Goal: Task Accomplishment & Management: Complete application form

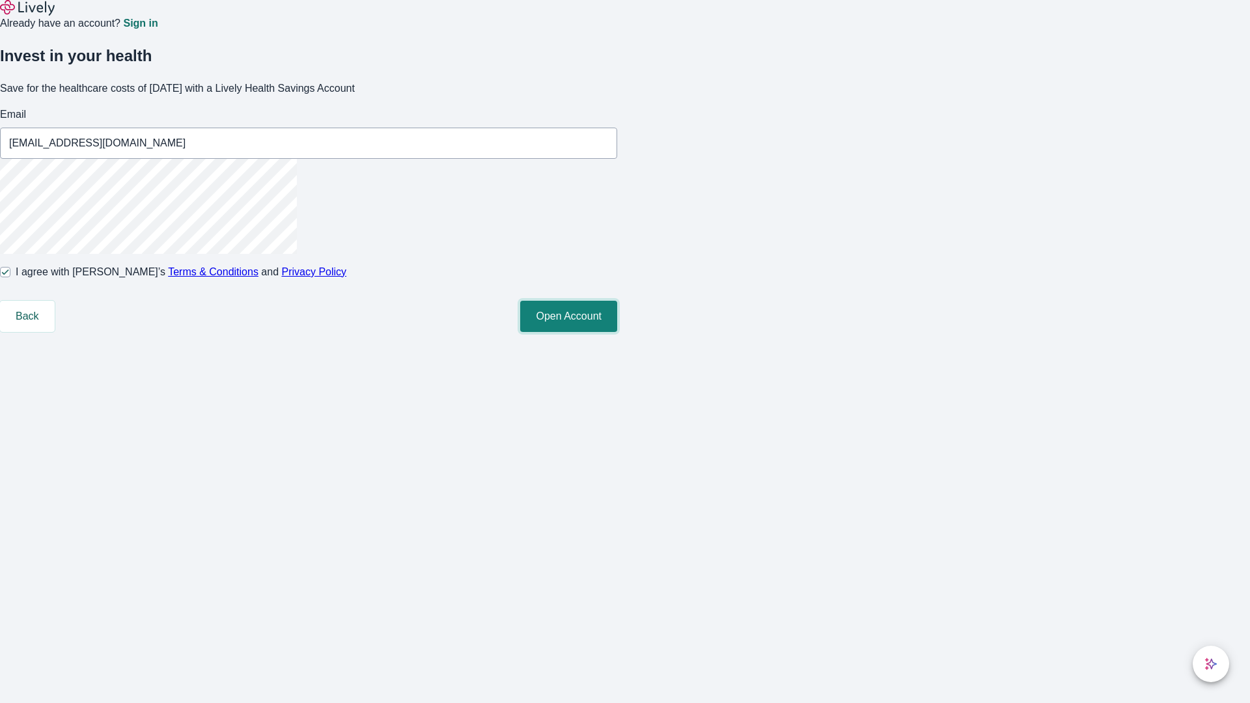
click at [617, 332] on button "Open Account" at bounding box center [568, 316] width 97 height 31
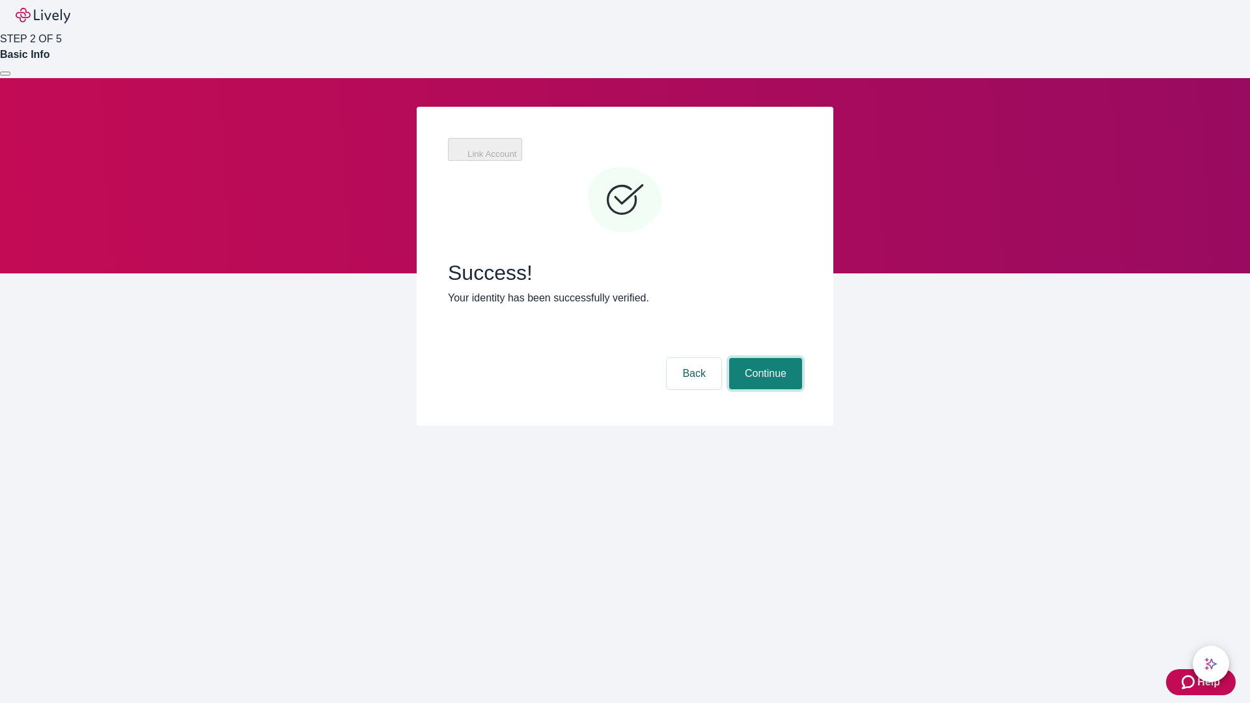
click at [764, 358] on button "Continue" at bounding box center [765, 373] width 73 height 31
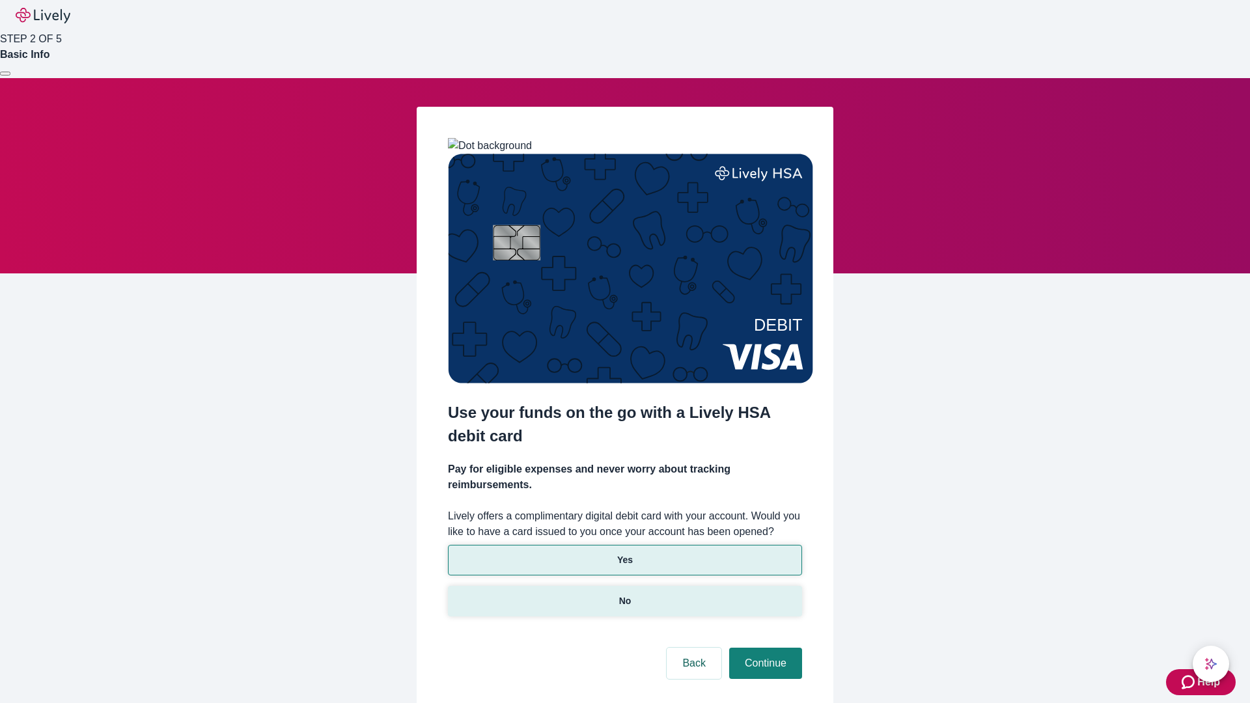
click at [624, 594] on p "No" at bounding box center [625, 601] width 12 height 14
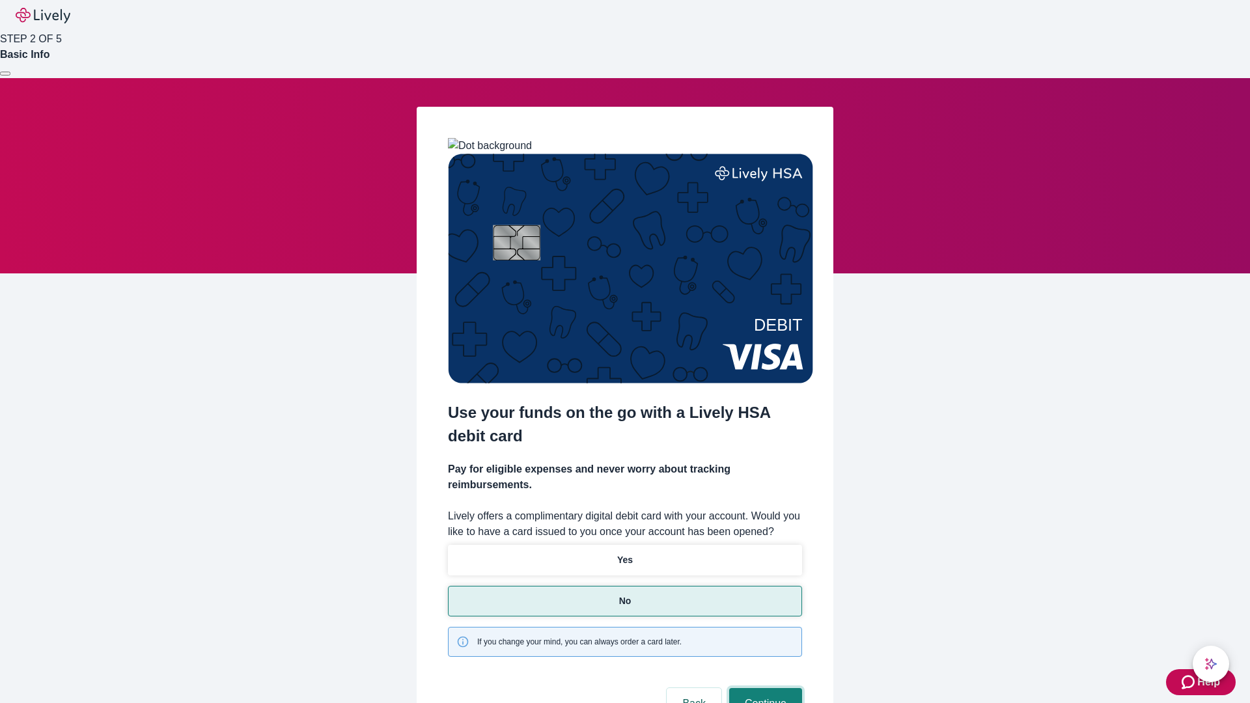
click at [764, 688] on button "Continue" at bounding box center [765, 703] width 73 height 31
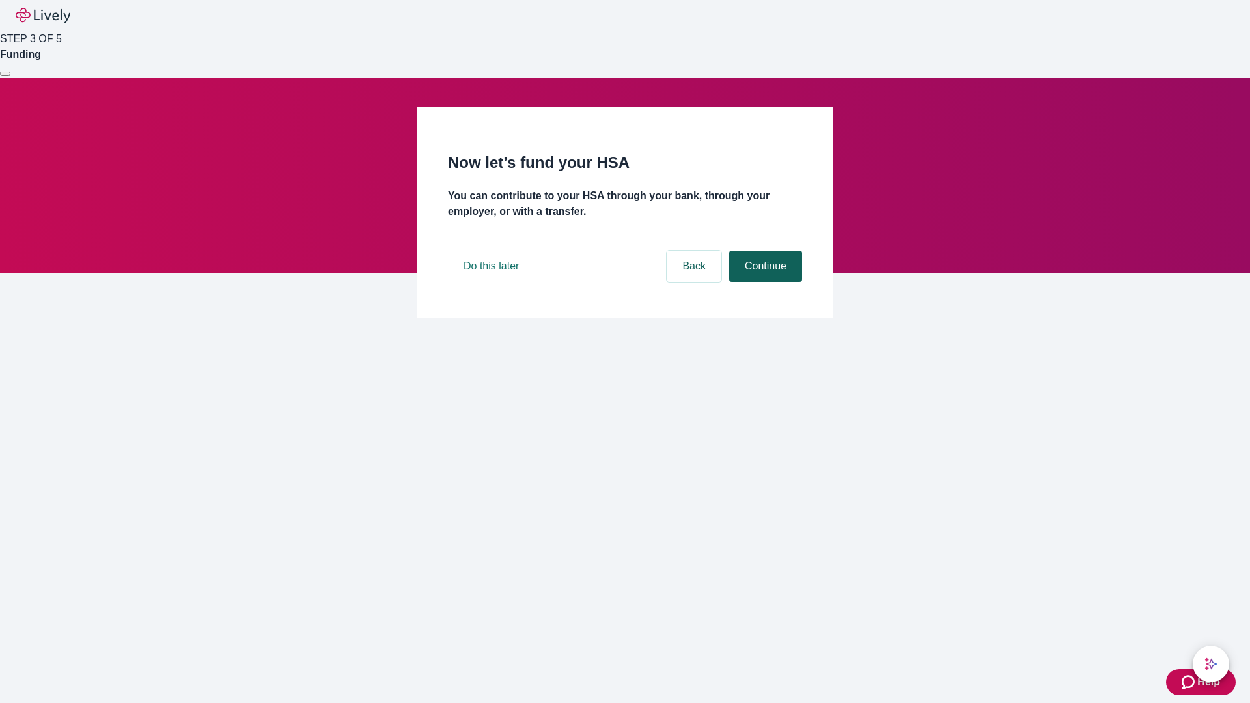
click at [764, 282] on button "Continue" at bounding box center [765, 266] width 73 height 31
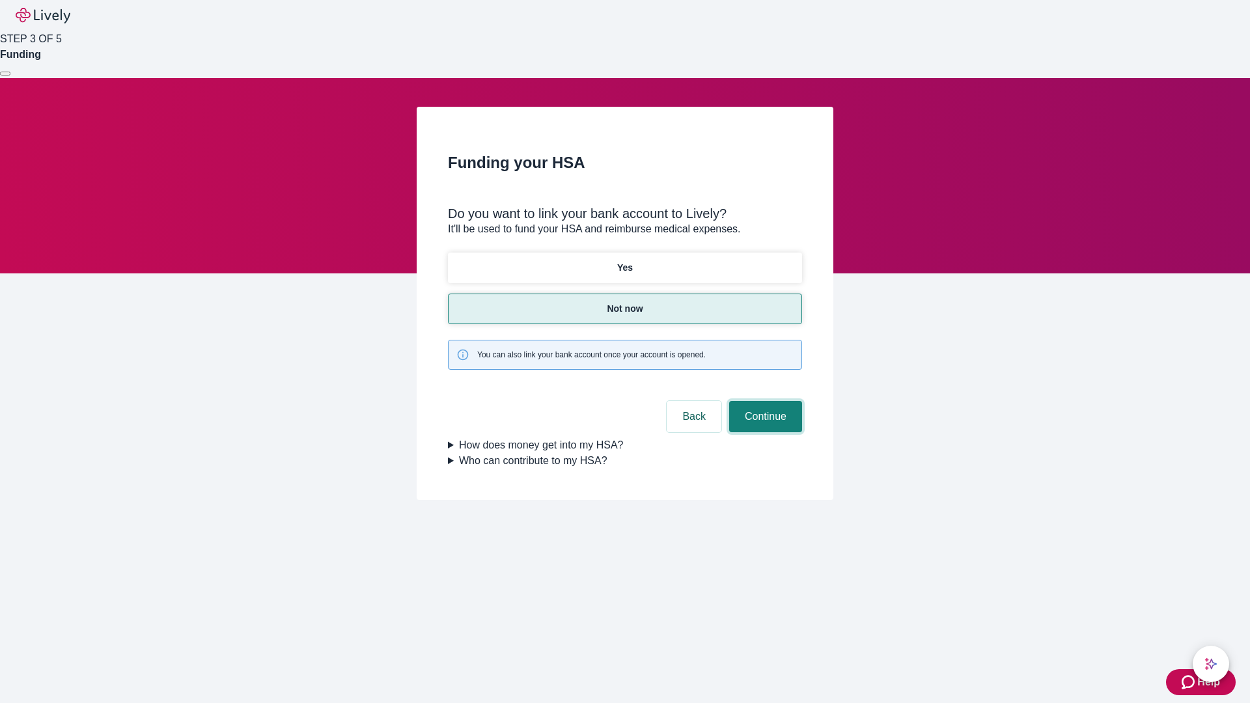
click at [764, 401] on button "Continue" at bounding box center [765, 416] width 73 height 31
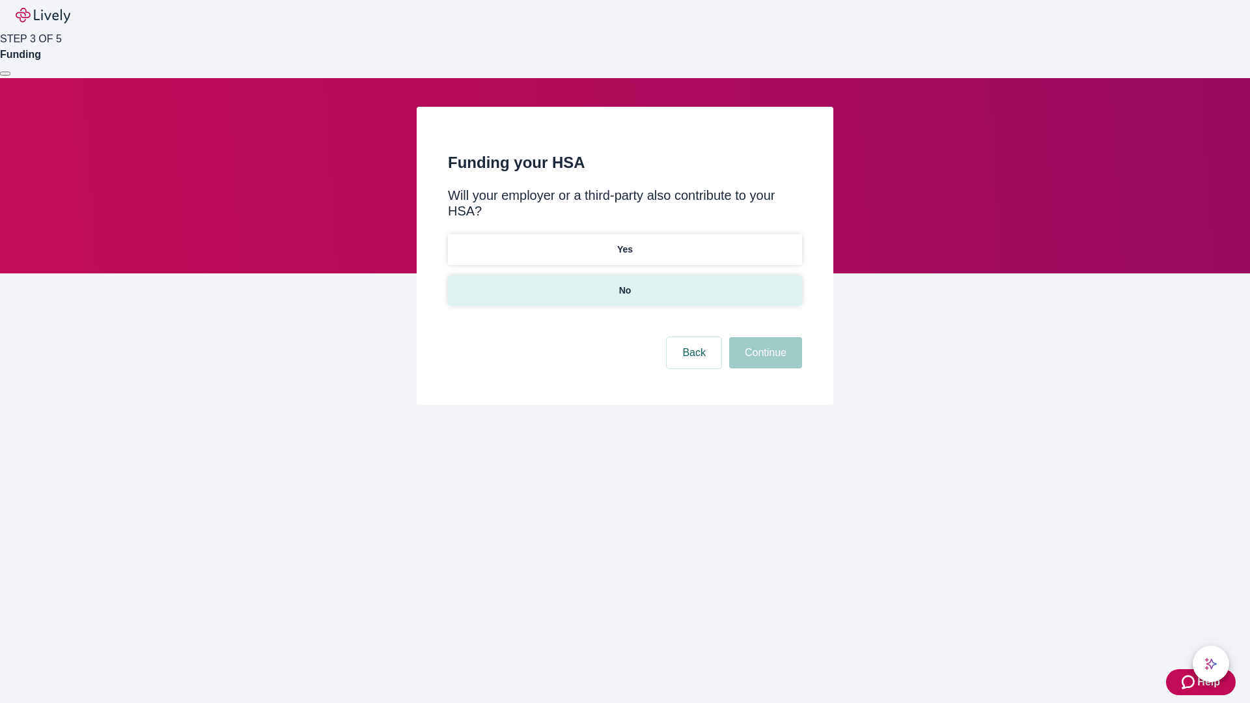
click at [624, 284] on p "No" at bounding box center [625, 291] width 12 height 14
click at [764, 337] on button "Continue" at bounding box center [765, 352] width 73 height 31
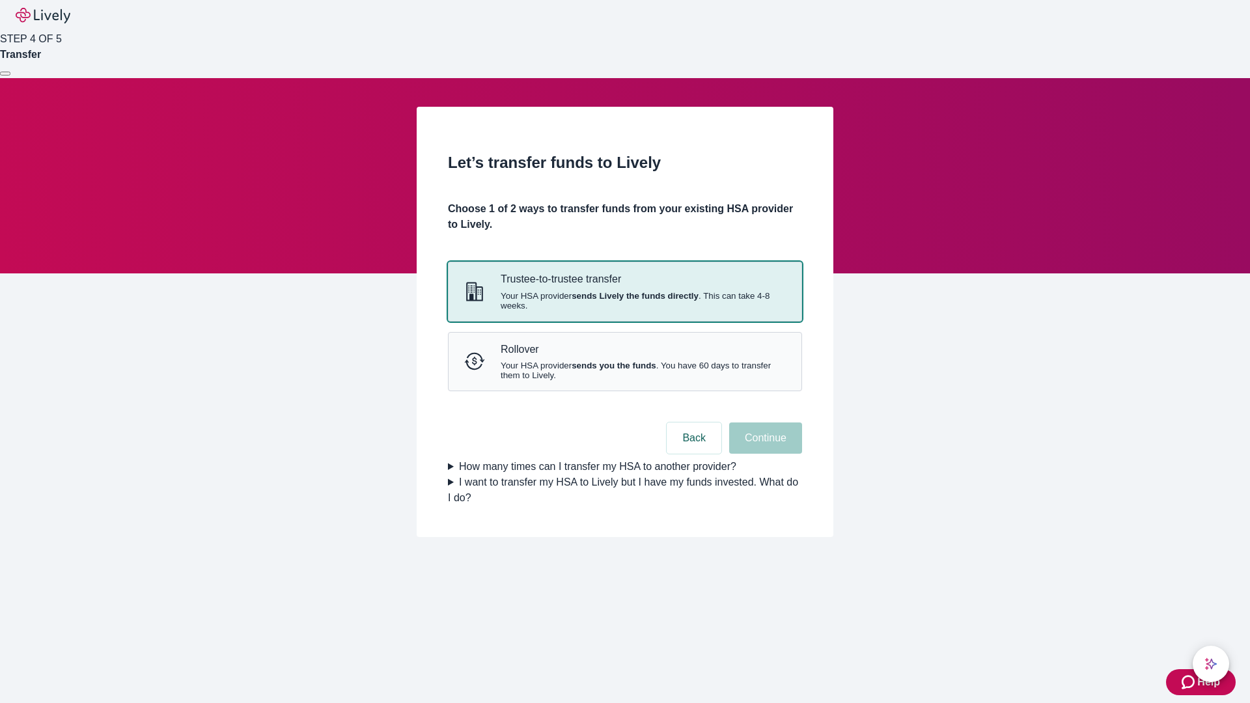
click at [624, 301] on strong "sends Lively the funds directly" at bounding box center [635, 296] width 127 height 10
click at [764, 454] on button "Continue" at bounding box center [765, 437] width 73 height 31
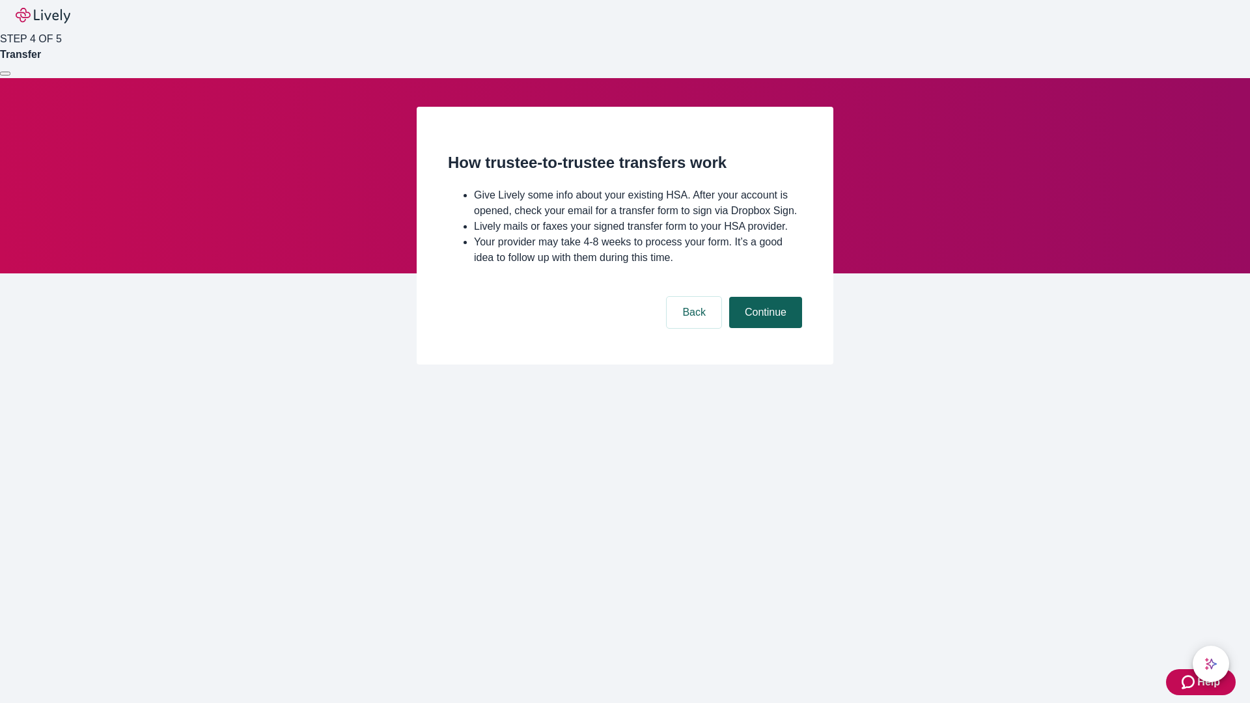
click at [764, 328] on button "Continue" at bounding box center [765, 312] width 73 height 31
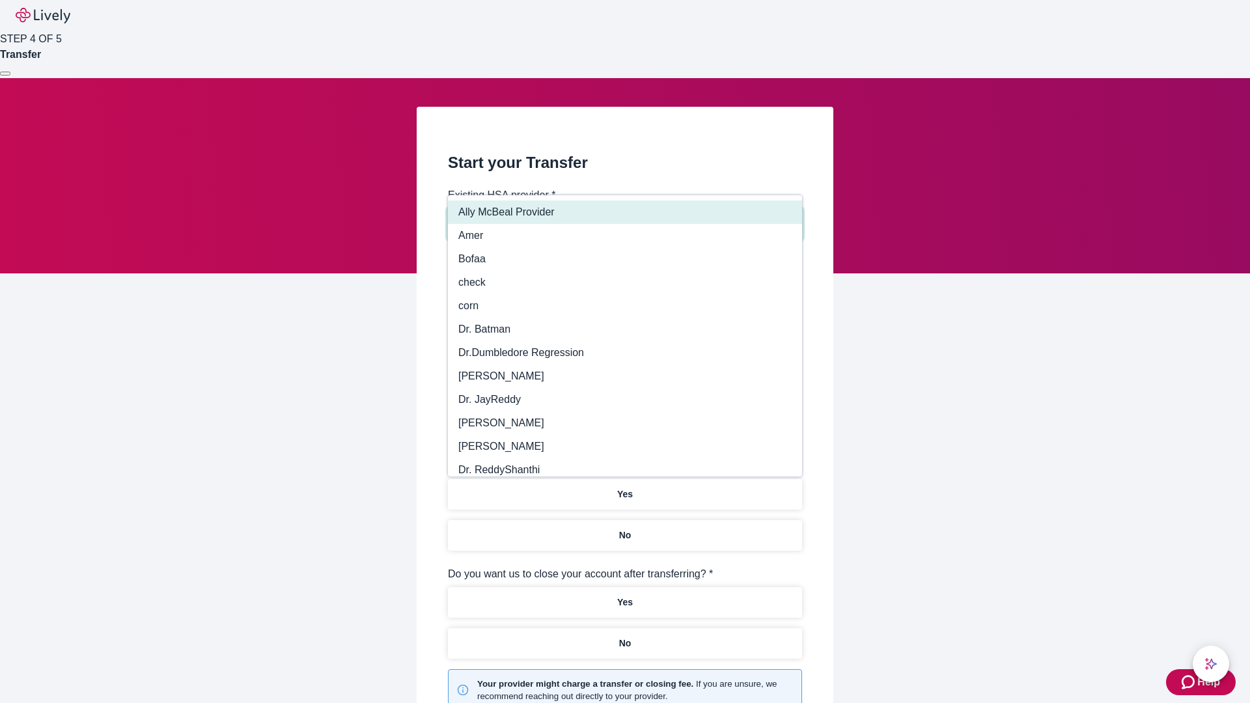
type input "Other"
type input "Health Equity"
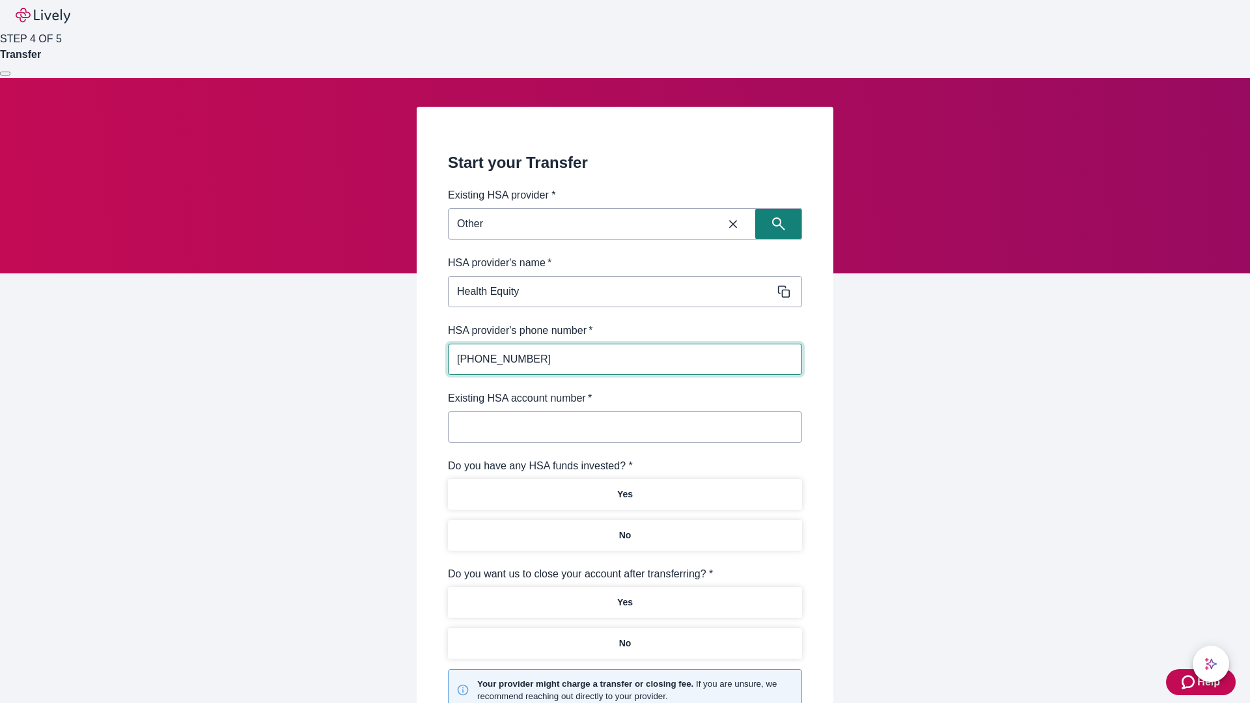
type input "[PHONE_NUMBER]"
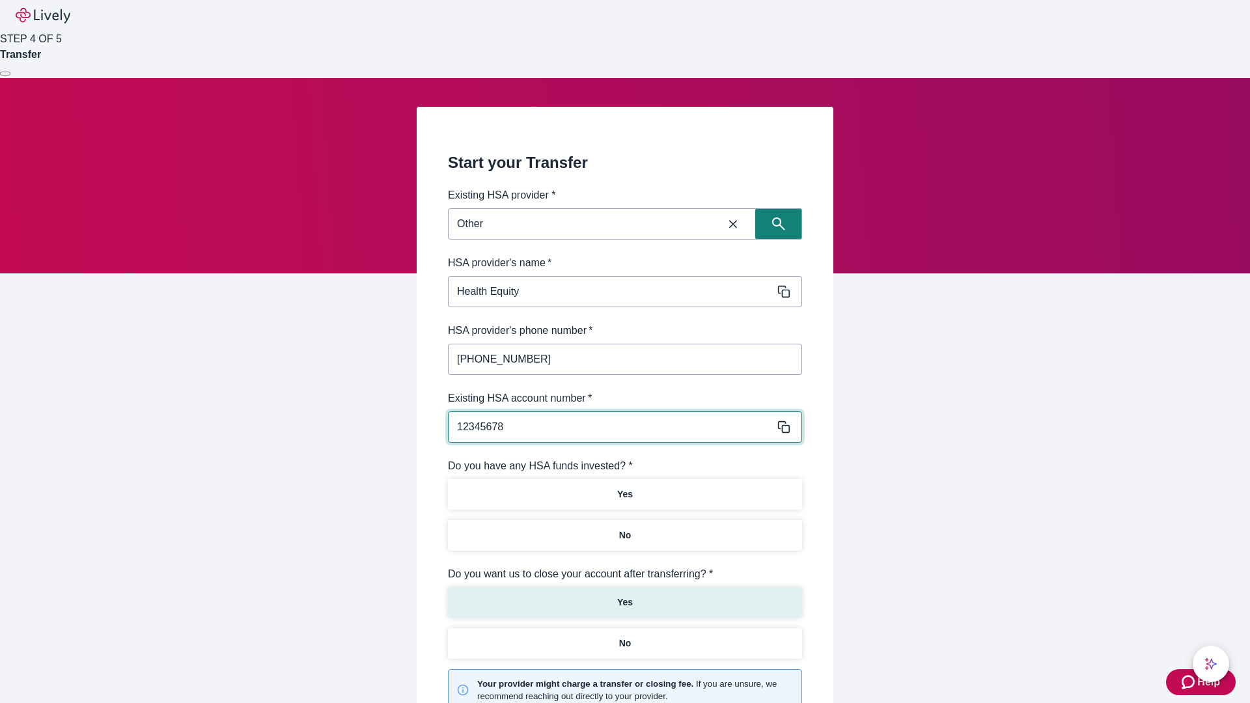
type input "12345678"
click at [624, 529] on p "No" at bounding box center [625, 536] width 12 height 14
click at [624, 596] on p "Yes" at bounding box center [625, 603] width 16 height 14
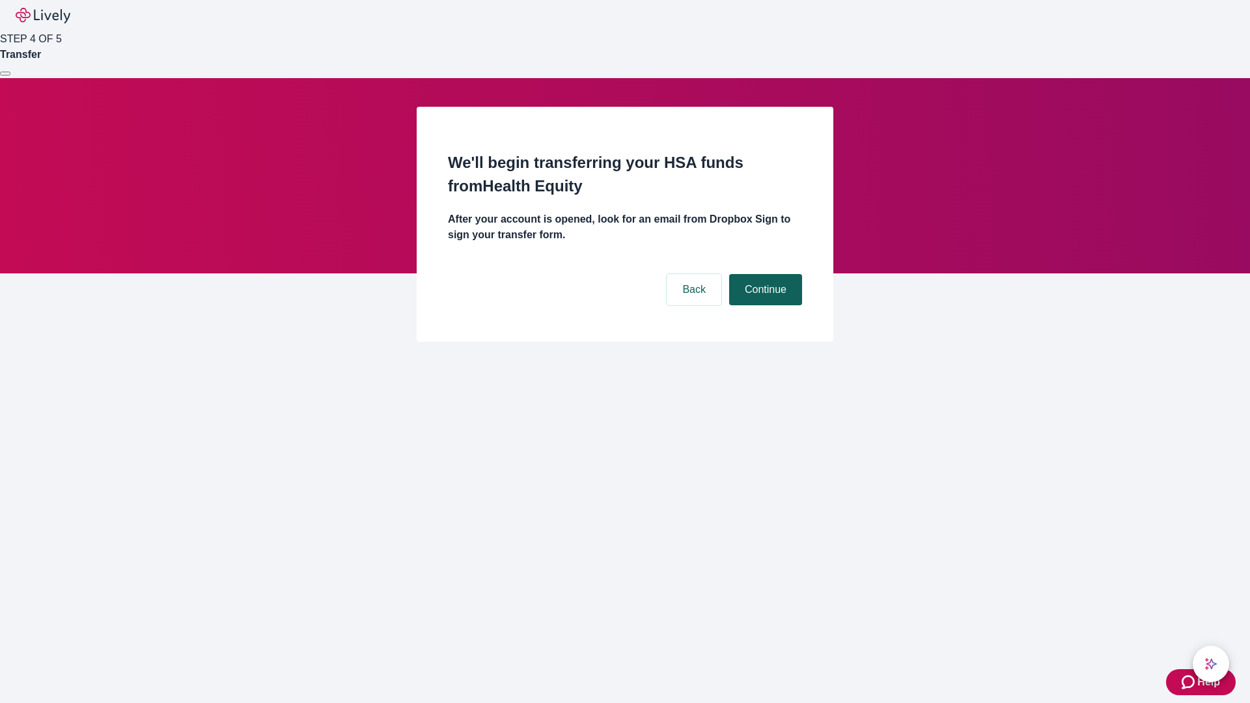
click at [764, 274] on button "Continue" at bounding box center [765, 289] width 73 height 31
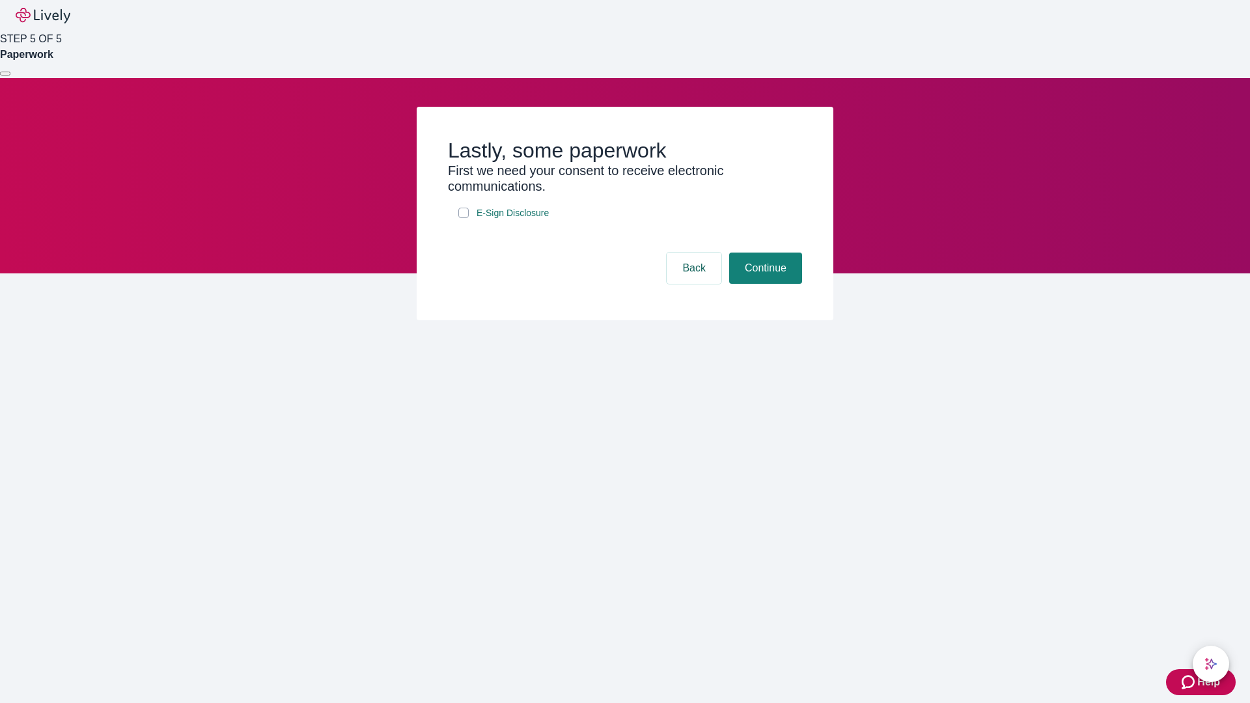
click at [463, 218] on input "E-Sign Disclosure" at bounding box center [463, 213] width 10 height 10
checkbox input "true"
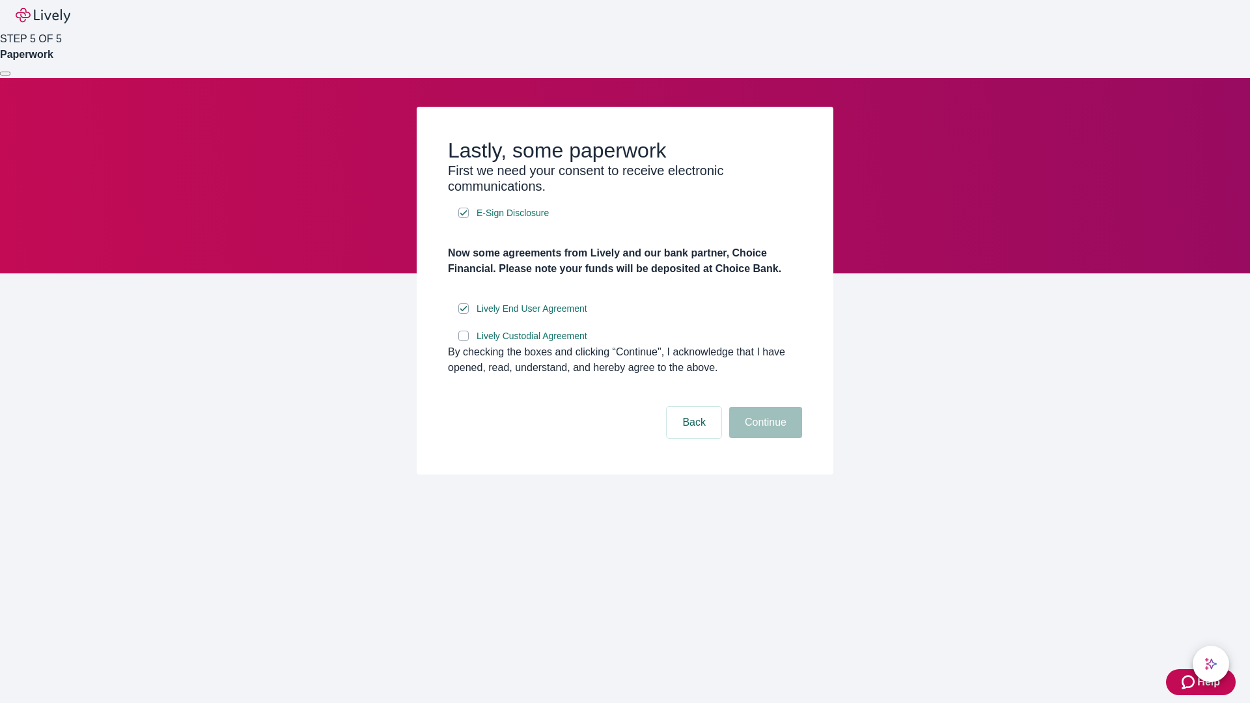
click at [463, 341] on input "Lively Custodial Agreement" at bounding box center [463, 336] width 10 height 10
checkbox input "true"
click at [764, 438] on button "Continue" at bounding box center [765, 422] width 73 height 31
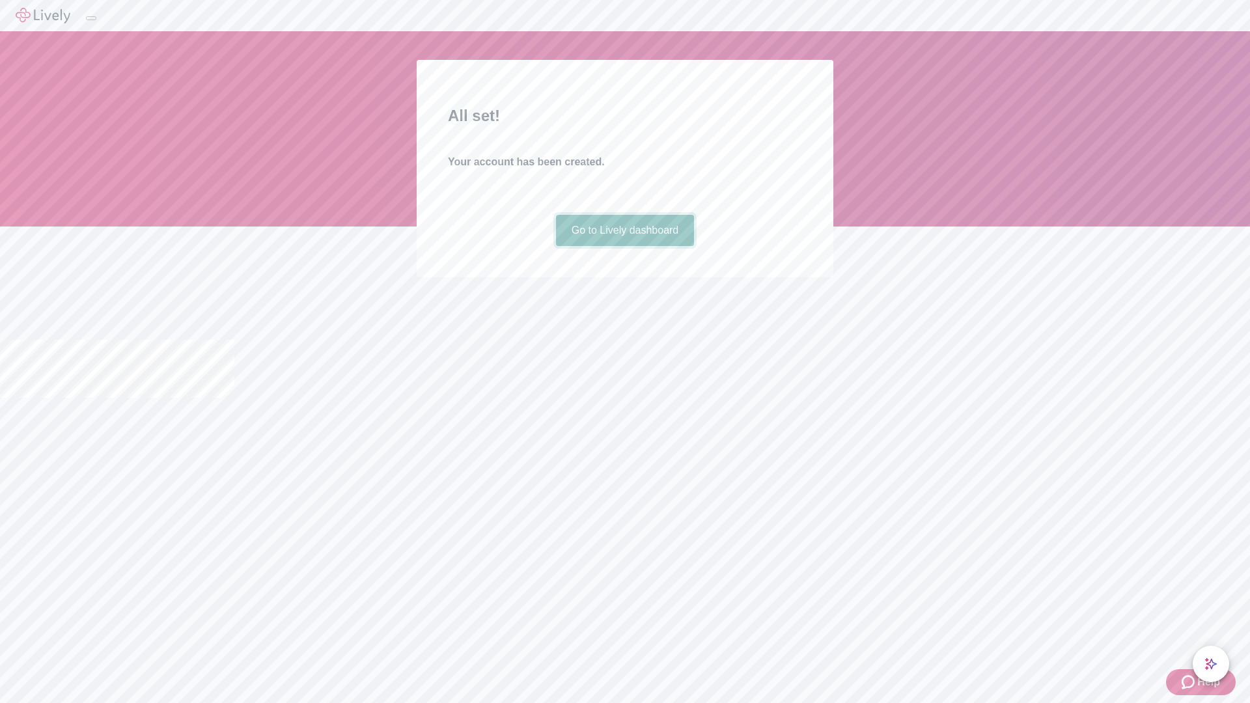
click at [624, 246] on link "Go to Lively dashboard" at bounding box center [625, 230] width 139 height 31
